Goal: Transaction & Acquisition: Register for event/course

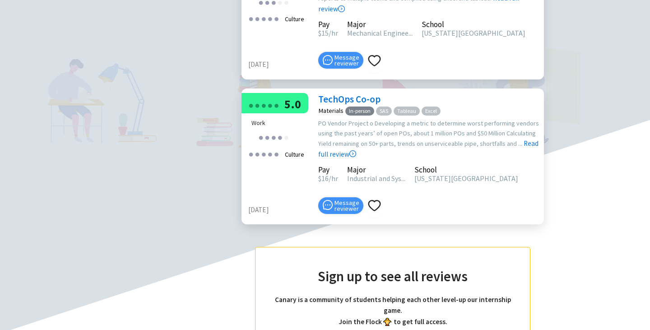
scroll to position [638, 0]
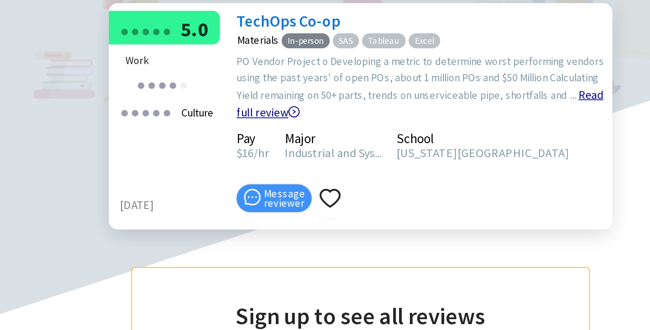
click at [354, 156] on icon "right-circle" at bounding box center [353, 154] width 2 height 3
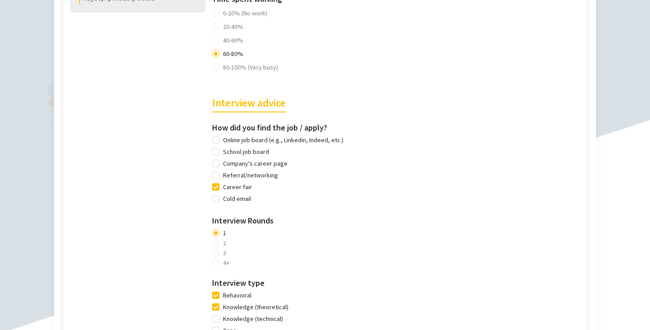
scroll to position [568, 0]
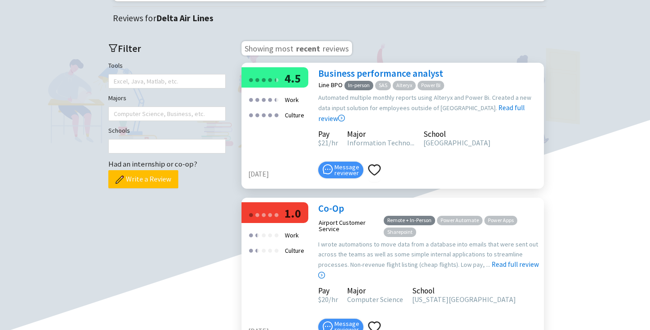
scroll to position [230, 0]
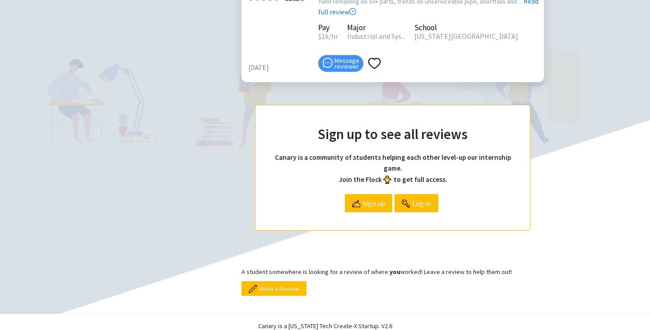
scroll to position [872, 0]
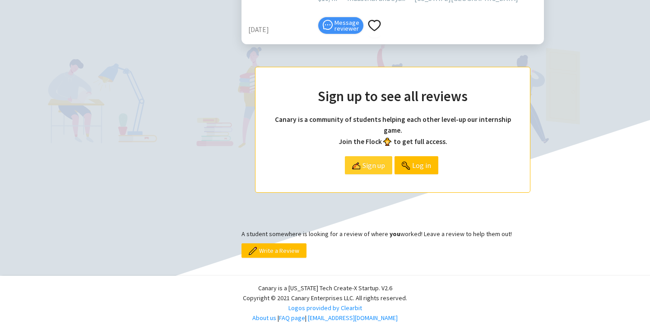
click at [374, 170] on span "Sign up" at bounding box center [374, 165] width 23 height 17
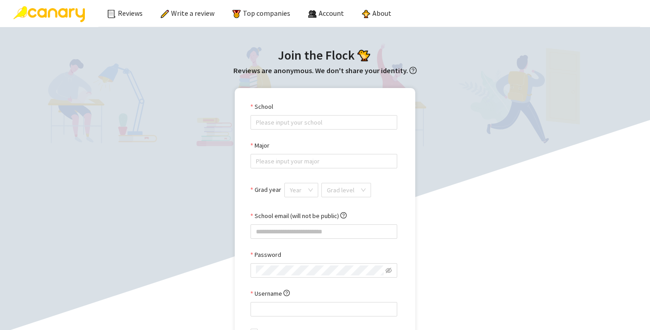
click at [302, 112] on div "School" at bounding box center [324, 109] width 147 height 14
click at [301, 116] on input "School" at bounding box center [324, 123] width 136 height 14
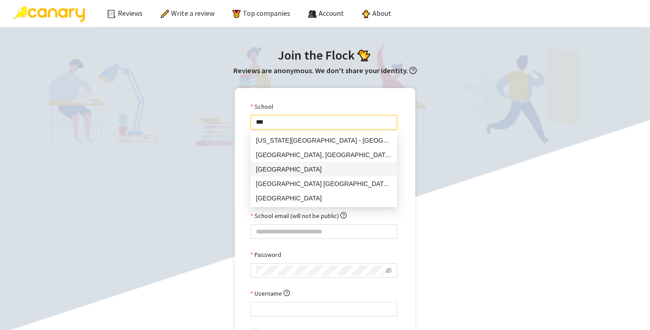
click at [302, 174] on div "[GEOGRAPHIC_DATA]" at bounding box center [324, 169] width 136 height 10
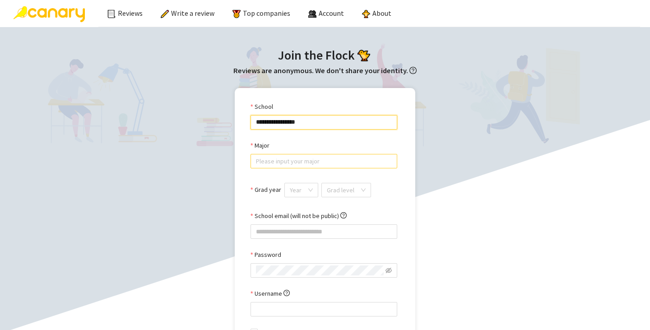
type input "**********"
click at [303, 163] on input "Major" at bounding box center [324, 161] width 136 height 14
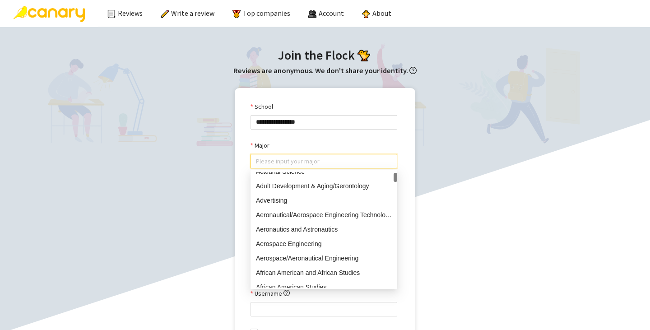
scroll to position [80, 0]
click at [298, 239] on div "Aerospace Engineering" at bounding box center [324, 243] width 136 height 10
type input "**********"
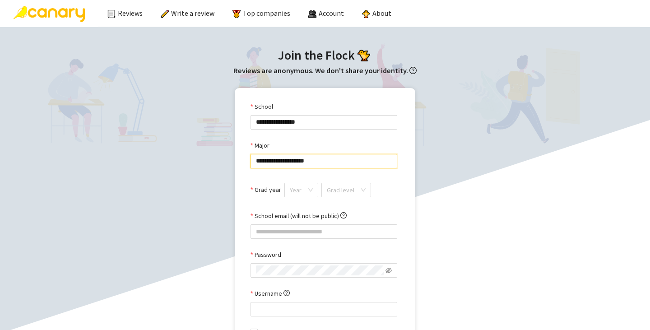
scroll to position [0, 0]
click at [302, 189] on input "Grad year" at bounding box center [298, 190] width 17 height 14
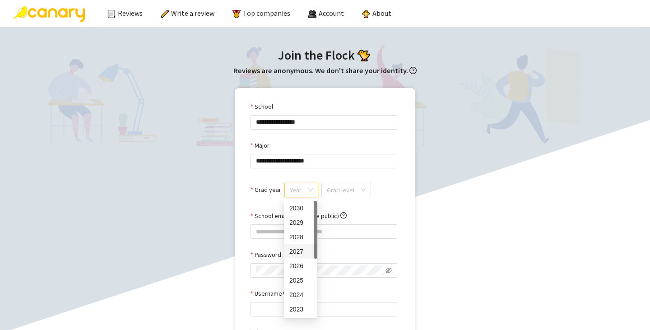
click at [298, 254] on div "2027" at bounding box center [300, 252] width 23 height 10
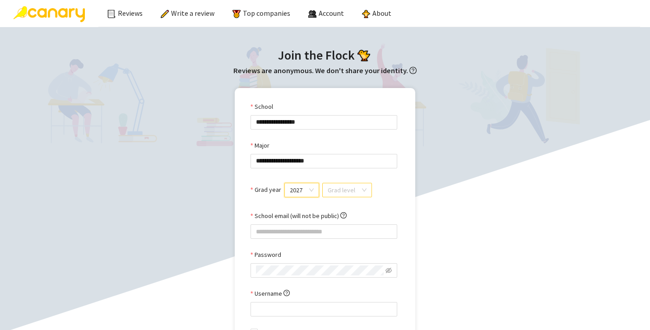
click at [338, 190] on input "search" at bounding box center [344, 190] width 33 height 14
click at [344, 209] on div "Undergrad" at bounding box center [345, 208] width 37 height 10
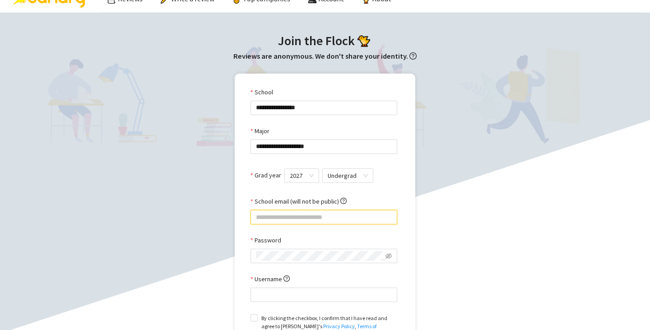
click at [318, 215] on input "School email (will not be public)" at bounding box center [324, 217] width 147 height 14
type input "**********"
click at [297, 249] on span at bounding box center [324, 256] width 147 height 14
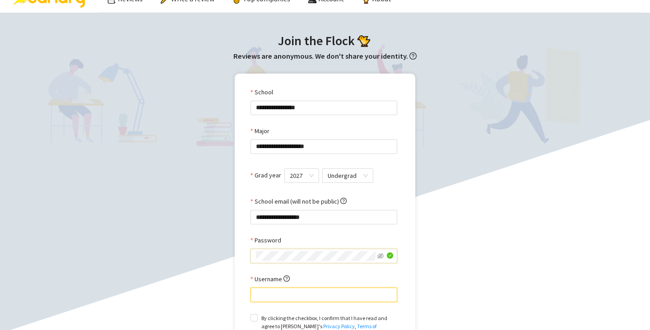
click at [275, 290] on input "Username" at bounding box center [324, 295] width 147 height 14
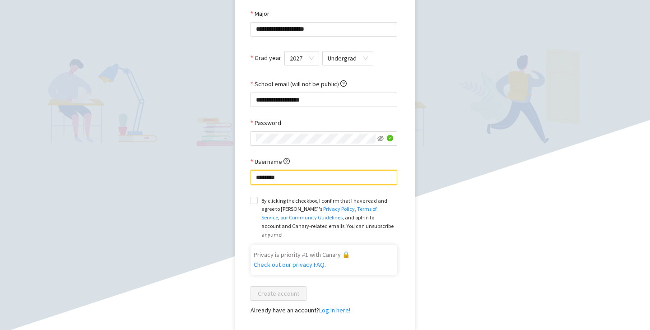
scroll to position [132, 0]
click at [272, 176] on input "********" at bounding box center [324, 177] width 147 height 14
type input "********"
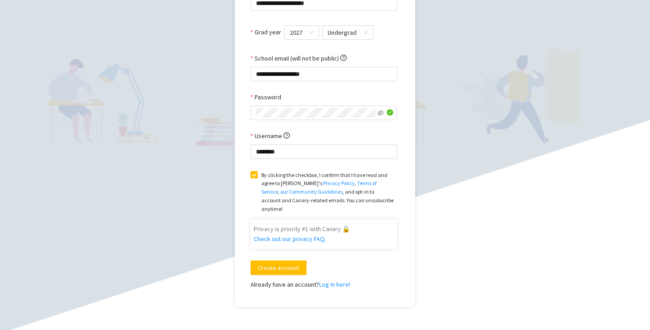
scroll to position [162, 0]
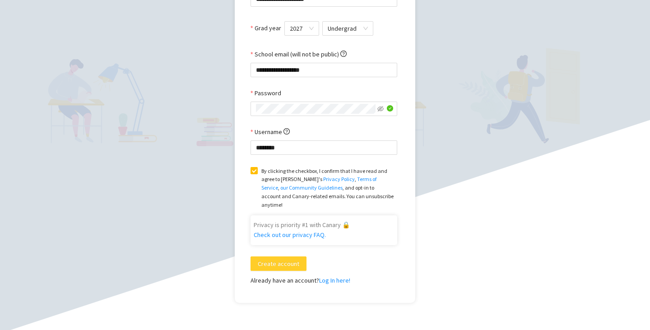
click at [266, 259] on span "Create account" at bounding box center [279, 264] width 42 height 10
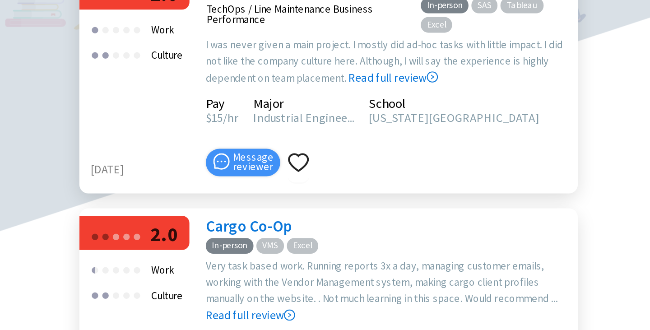
scroll to position [1185, 0]
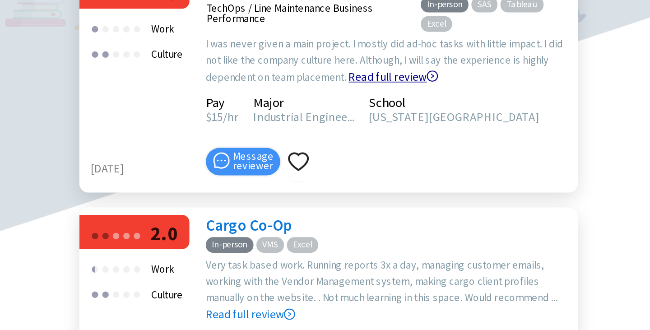
click at [422, 181] on link "Read full review" at bounding box center [432, 154] width 54 height 54
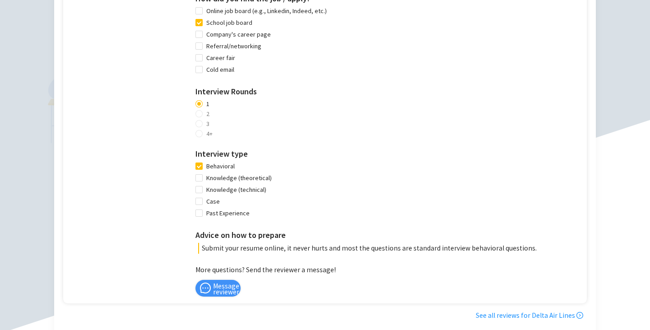
scroll to position [599, 0]
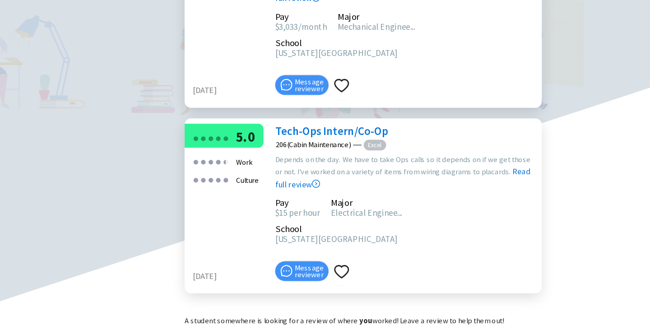
scroll to position [4521, 0]
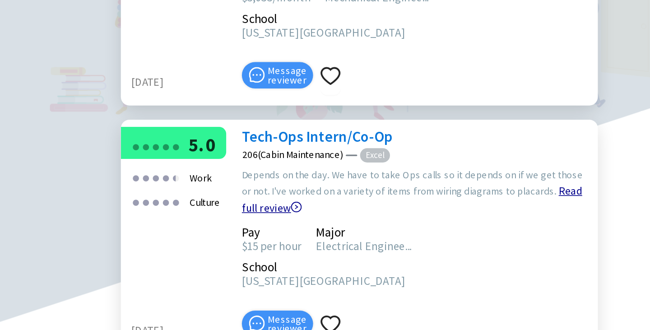
click at [333, 172] on link "Read full review" at bounding box center [426, 179] width 216 height 65
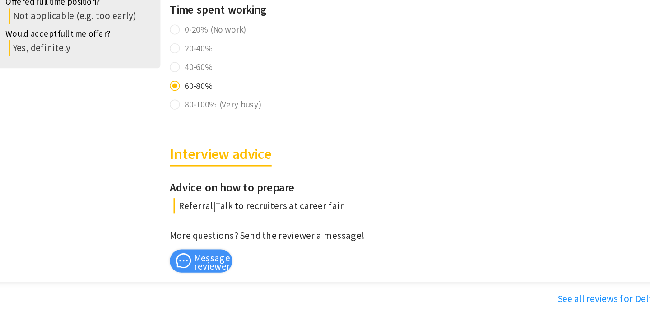
scroll to position [420, 0]
